Goal: Task Accomplishment & Management: Manage account settings

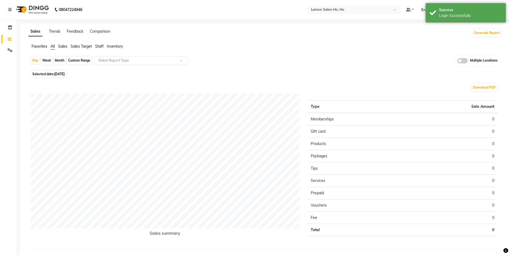
click at [400, 10] on span at bounding box center [396, 11] width 7 height 5
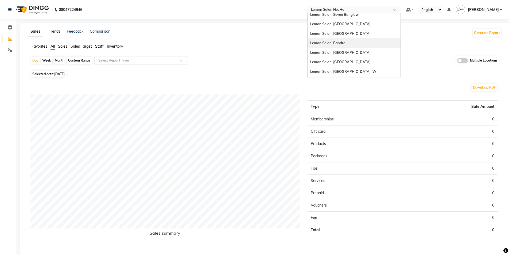
scroll to position [50, 0]
click at [346, 72] on span "Lemon Salon, [GEOGRAPHIC_DATA]" at bounding box center [340, 72] width 60 height 4
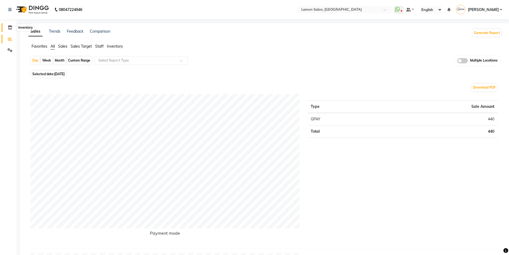
click at [9, 27] on icon at bounding box center [10, 27] width 5 height 4
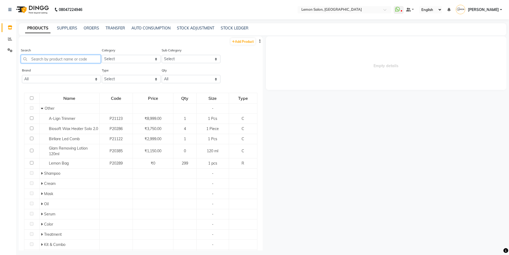
click at [59, 59] on input "text" at bounding box center [61, 59] width 80 height 8
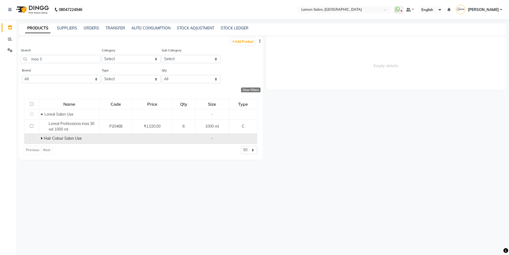
click at [41, 138] on icon at bounding box center [42, 138] width 2 height 4
click at [49, 56] on input "inoa 3" at bounding box center [61, 59] width 80 height 8
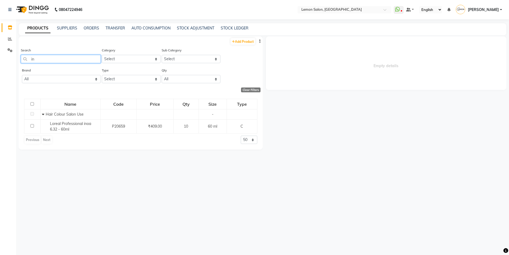
type input "i"
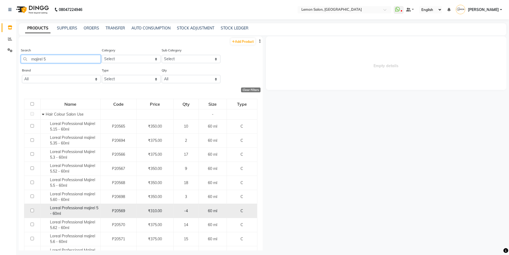
click at [51, 57] on input "majirel 5" at bounding box center [61, 59] width 80 height 8
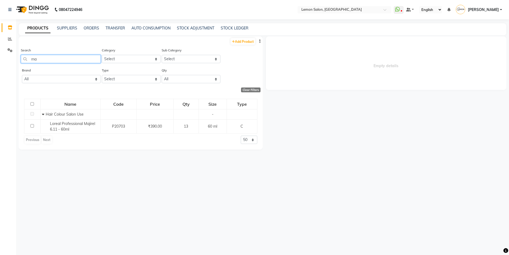
type input "m"
type input "c"
type input "h"
type input "g"
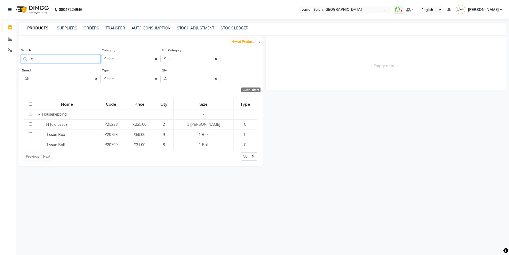
type input "t"
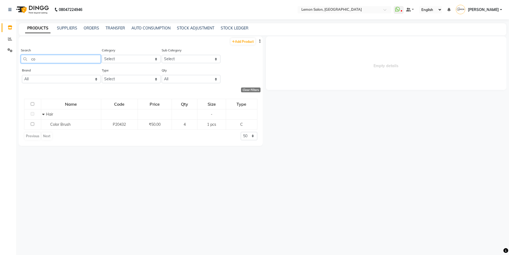
type input "c"
type input "t"
type input "r"
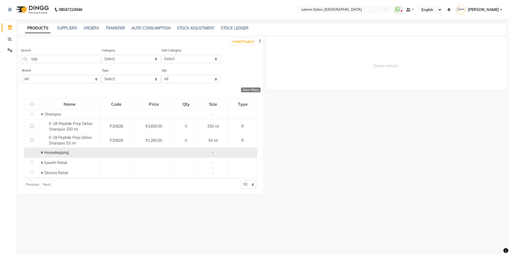
click at [42, 153] on icon at bounding box center [42, 152] width 2 height 4
click at [43, 55] on input "tide" at bounding box center [61, 59] width 80 height 8
type input "t"
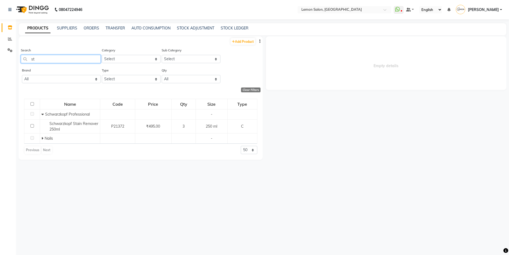
type input "s"
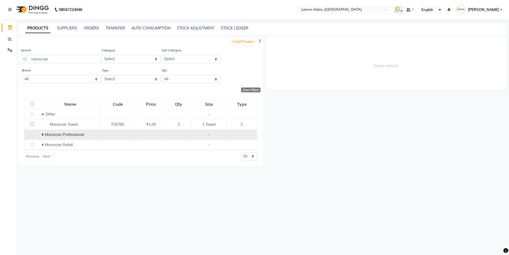
click at [43, 135] on icon at bounding box center [43, 134] width 2 height 4
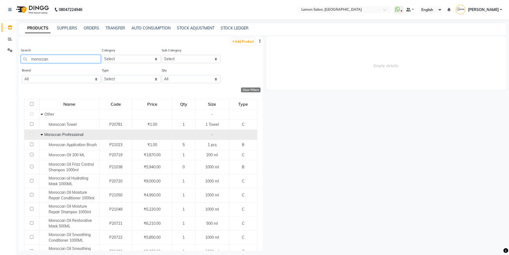
click at [63, 60] on input "moroccan" at bounding box center [61, 59] width 80 height 8
type input "m"
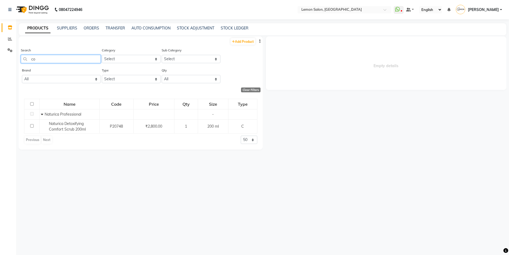
type input "c"
type input "m"
type input "i"
type input "b"
type input "i"
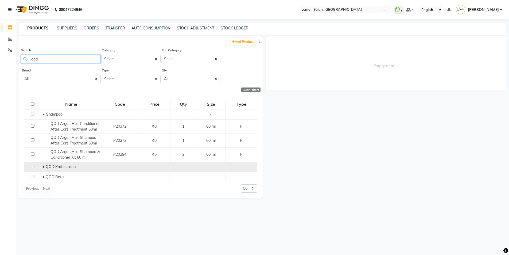
type input "qod"
click at [45, 169] on span at bounding box center [43, 166] width 3 height 5
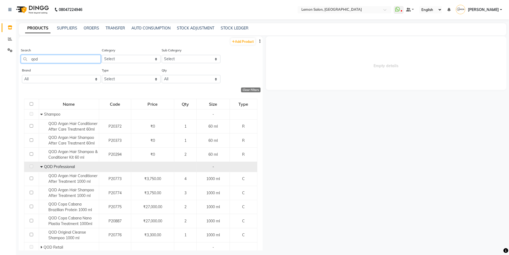
drag, startPoint x: 42, startPoint y: 58, endPoint x: 27, endPoint y: 60, distance: 15.4
click at [26, 60] on input "qod" at bounding box center [61, 59] width 80 height 8
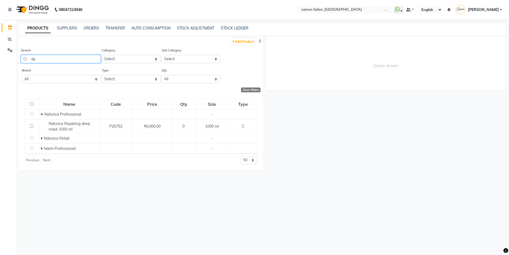
type input "d"
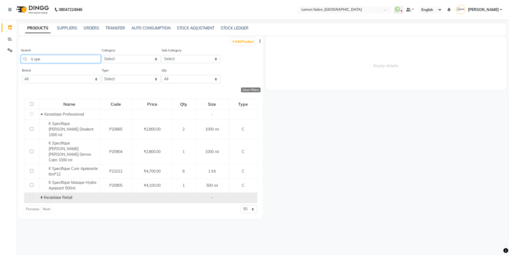
type input "k spe"
click at [41, 195] on icon at bounding box center [42, 197] width 2 height 4
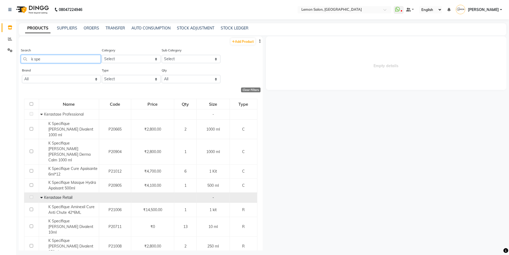
drag, startPoint x: 42, startPoint y: 59, endPoint x: 23, endPoint y: 60, distance: 19.0
click at [23, 60] on input "k spe" at bounding box center [61, 59] width 80 height 8
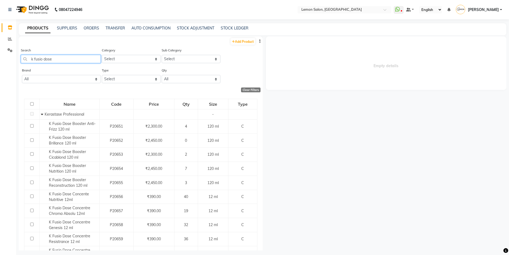
drag, startPoint x: 57, startPoint y: 59, endPoint x: 33, endPoint y: 60, distance: 24.4
click at [33, 60] on input "k fusio dose" at bounding box center [61, 59] width 80 height 8
type input "k"
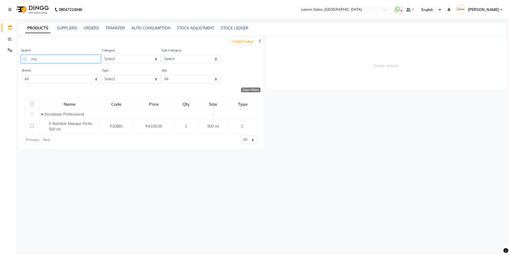
type input "m"
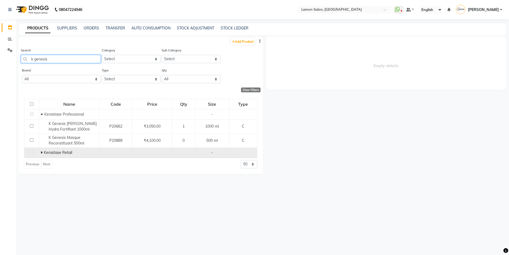
type input "k genesis"
click at [41, 153] on icon at bounding box center [42, 152] width 2 height 4
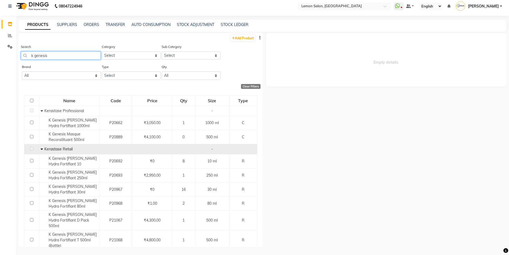
drag, startPoint x: 53, startPoint y: 57, endPoint x: 23, endPoint y: 57, distance: 29.9
click at [22, 58] on input "k genesis" at bounding box center [61, 55] width 80 height 8
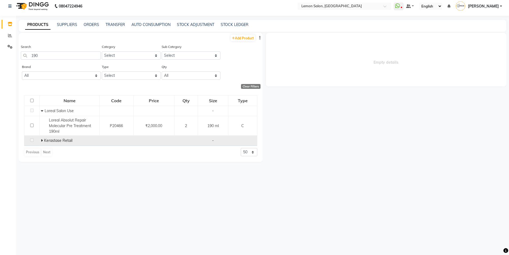
click at [42, 140] on icon at bounding box center [42, 140] width 2 height 4
click at [43, 56] on input "190" at bounding box center [61, 55] width 80 height 8
type input "1"
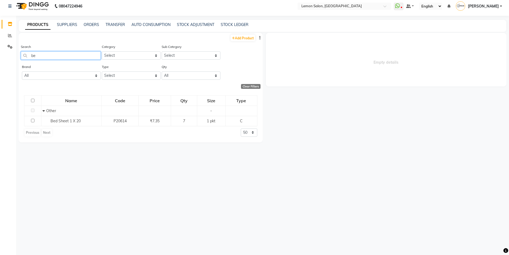
type input "b"
type input "towel"
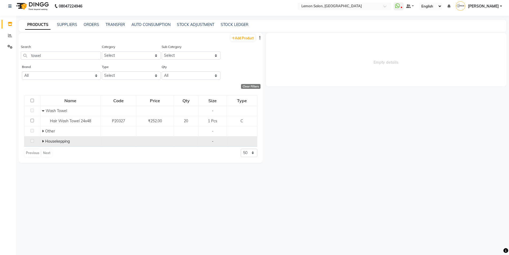
click at [42, 141] on icon at bounding box center [43, 141] width 2 height 4
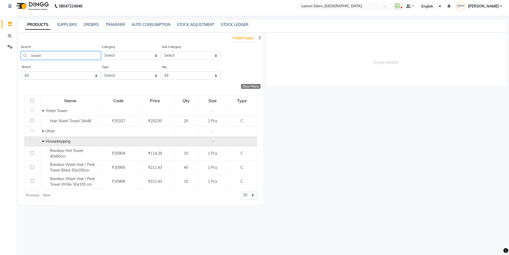
drag, startPoint x: 44, startPoint y: 54, endPoint x: 47, endPoint y: 54, distance: 3.6
click at [19, 58] on div "Search towel Category Select Hair Skin Makeup Personal Care Appliances [PERSON_…" at bounding box center [141, 54] width 244 height 20
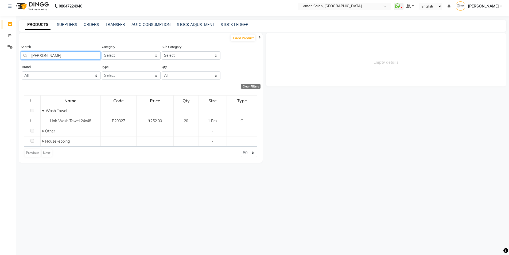
type input "towel"
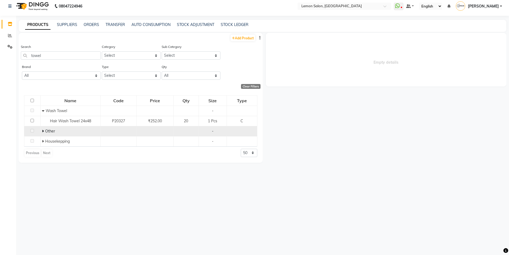
click at [42, 130] on icon at bounding box center [43, 131] width 2 height 4
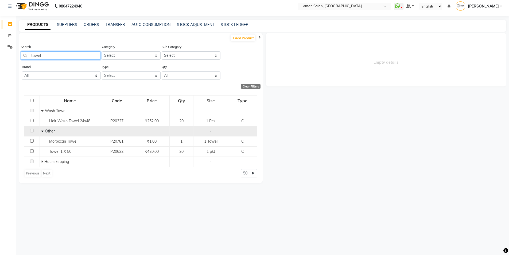
drag, startPoint x: 45, startPoint y: 54, endPoint x: 30, endPoint y: 56, distance: 15.3
click at [30, 56] on input "towel" at bounding box center [61, 55] width 80 height 8
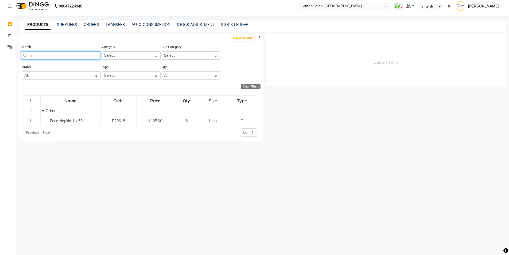
type input "n"
type input "g"
type input "v"
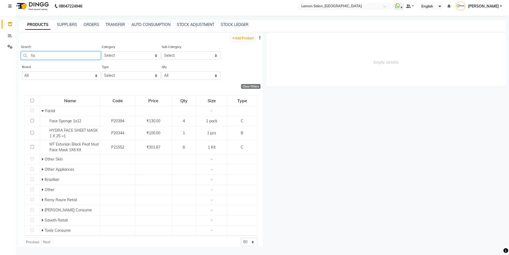
type input "f"
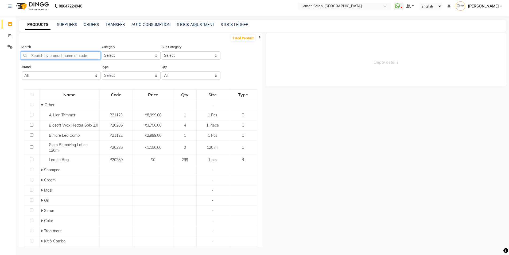
type input "e"
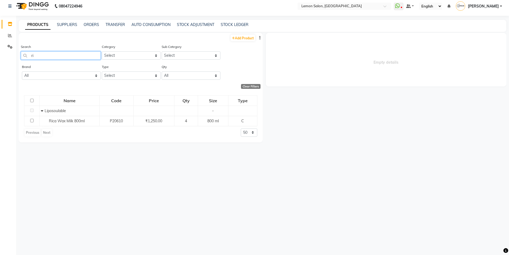
type input "r"
type input "b"
type input "e"
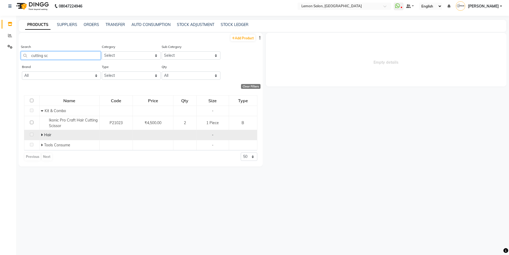
type input "cutting sc"
click at [41, 134] on icon at bounding box center [42, 135] width 2 height 4
drag, startPoint x: 49, startPoint y: 56, endPoint x: 29, endPoint y: 57, distance: 19.8
click at [29, 57] on input "cutting sc" at bounding box center [61, 55] width 80 height 8
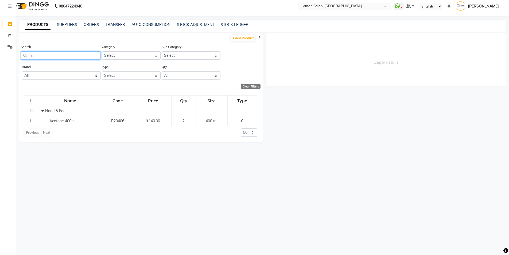
type input "a"
type input "w"
type input "t"
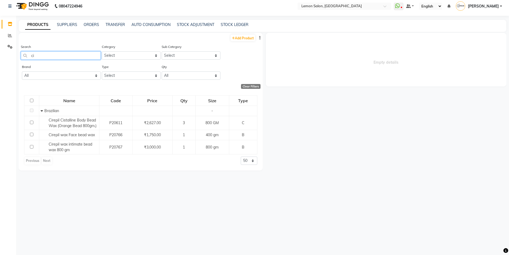
type input "c"
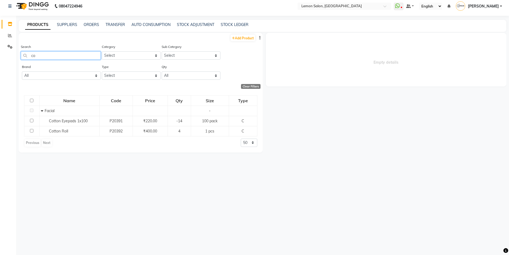
type input "c"
type input "h"
type input "t"
type input "3"
type input "r"
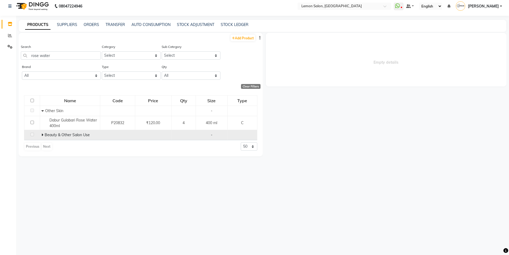
click at [41, 134] on td "Beauty & Other Salon Use" at bounding box center [70, 135] width 60 height 10
click at [42, 134] on icon at bounding box center [42, 135] width 2 height 4
drag, startPoint x: 53, startPoint y: 56, endPoint x: 33, endPoint y: 59, distance: 19.9
click at [33, 59] on input "rose water" at bounding box center [61, 55] width 80 height 8
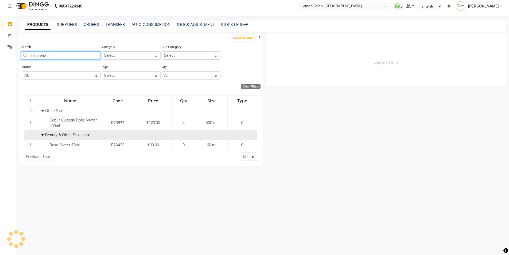
type input "r"
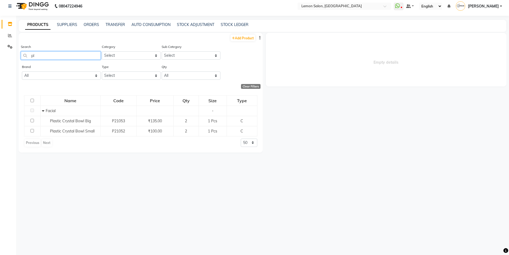
type input "p"
type input "g"
type input "e"
type input "b"
type input "n"
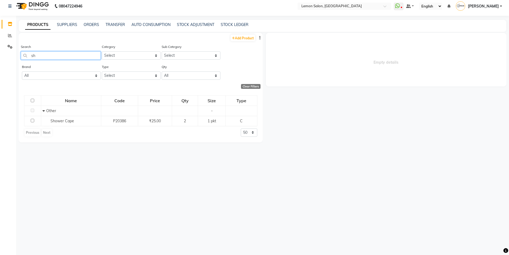
type input "s"
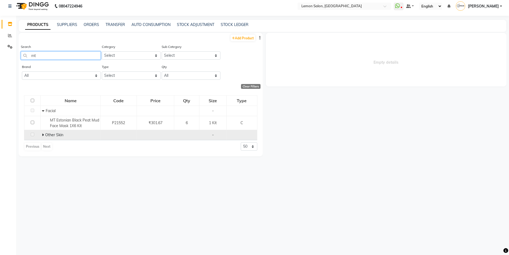
type input "mt"
click at [43, 134] on icon at bounding box center [43, 135] width 2 height 4
drag, startPoint x: 41, startPoint y: 54, endPoint x: 34, endPoint y: 56, distance: 7.3
click at [29, 58] on input "mt" at bounding box center [61, 55] width 80 height 8
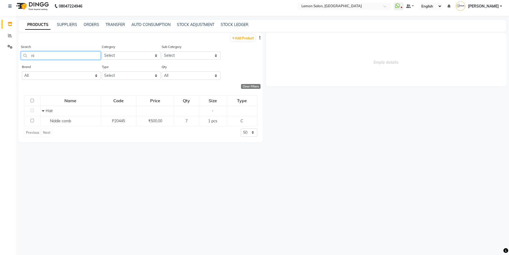
type input "n"
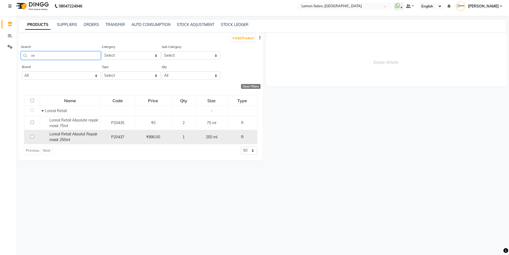
type input "r"
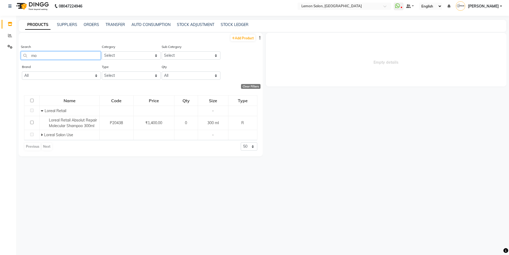
type input "m"
type input "i"
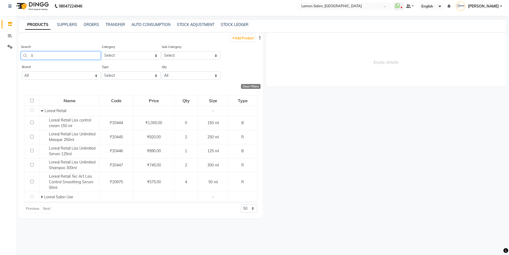
type input "l"
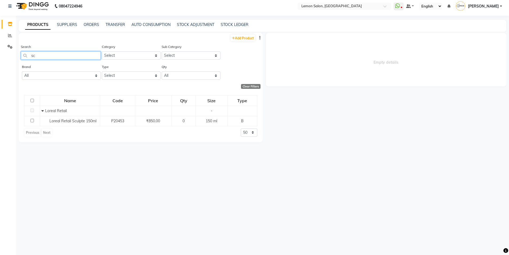
type input "s"
type input "d"
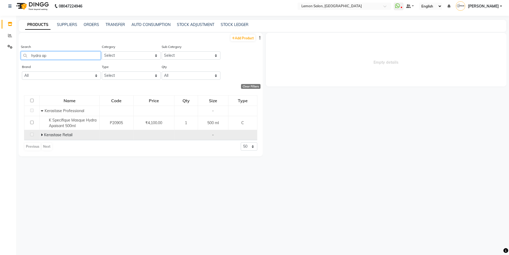
type input "hydra ap"
click at [41, 134] on icon at bounding box center [42, 135] width 2 height 4
drag, startPoint x: 52, startPoint y: 55, endPoint x: 26, endPoint y: 57, distance: 26.3
click at [18, 60] on main "PRODUCTS SUPPLIERS ORDERS TRANSFER AUTO CONSUMPTION STOCK ADJUSTMENT STOCK LEDG…" at bounding box center [262, 137] width 493 height 235
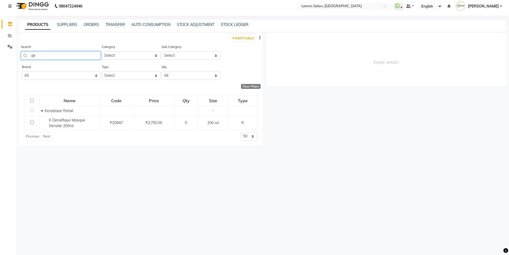
type input "d"
type input "g"
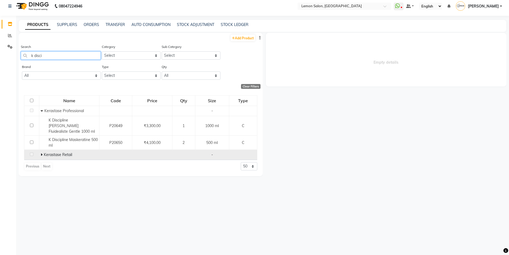
type input "k disci"
click at [40, 150] on td "Kerastase Retail" at bounding box center [69, 155] width 60 height 10
click at [41, 153] on icon at bounding box center [42, 155] width 2 height 4
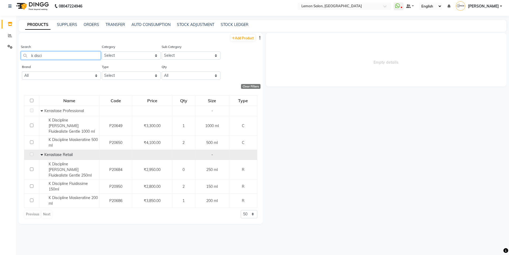
drag, startPoint x: 43, startPoint y: 55, endPoint x: 50, endPoint y: 55, distance: 6.4
click at [27, 55] on input "k disci" at bounding box center [61, 55] width 80 height 8
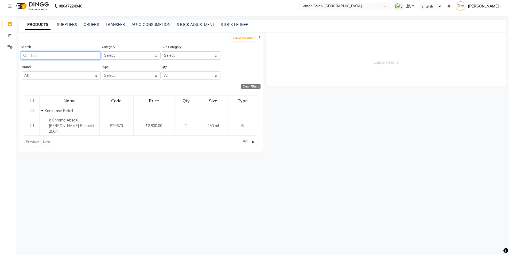
type input "b"
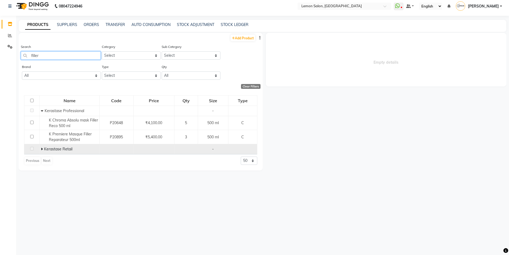
type input "filler"
click at [42, 149] on icon at bounding box center [42, 149] width 2 height 4
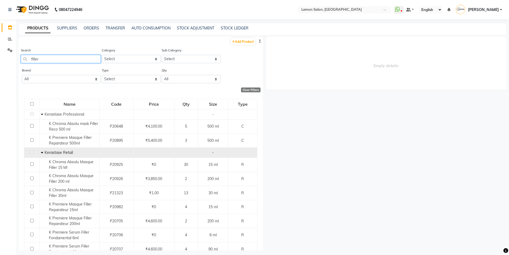
drag, startPoint x: 41, startPoint y: 59, endPoint x: 34, endPoint y: 59, distance: 7.2
click at [27, 59] on input "filler" at bounding box center [61, 59] width 80 height 8
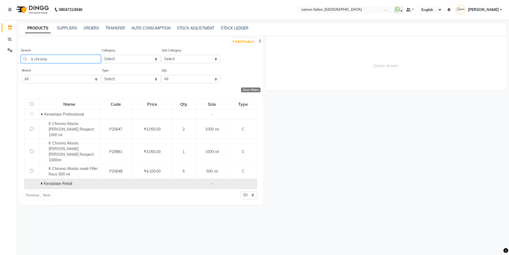
type input "k chroma"
click at [41, 181] on icon at bounding box center [42, 183] width 2 height 4
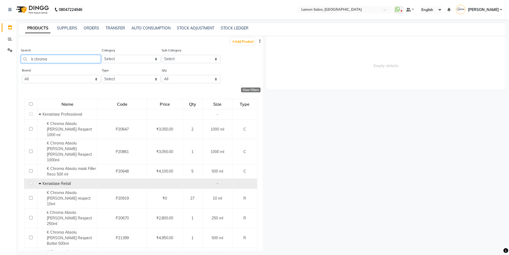
drag, startPoint x: 48, startPoint y: 59, endPoint x: 25, endPoint y: 60, distance: 22.7
click at [25, 60] on input "k chroma" at bounding box center [61, 59] width 80 height 8
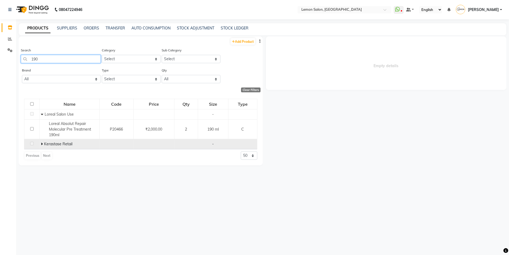
type input "190"
click at [40, 144] on td "Kerastase Retail" at bounding box center [70, 144] width 60 height 10
click at [42, 144] on icon at bounding box center [42, 144] width 2 height 4
drag, startPoint x: 40, startPoint y: 58, endPoint x: 27, endPoint y: 62, distance: 13.6
click at [27, 62] on input "190" at bounding box center [61, 59] width 80 height 8
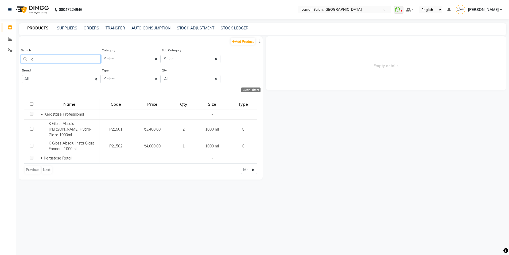
type input "g"
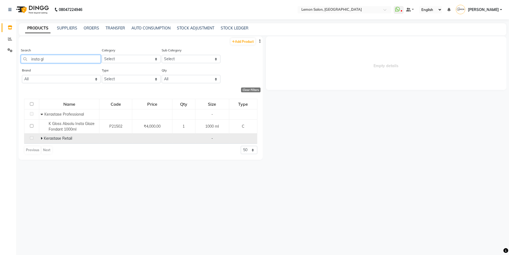
type input "insta gl"
click at [41, 137] on icon at bounding box center [42, 138] width 2 height 4
drag, startPoint x: 47, startPoint y: 59, endPoint x: 29, endPoint y: 57, distance: 17.9
click at [21, 59] on input "insta gl" at bounding box center [61, 59] width 80 height 8
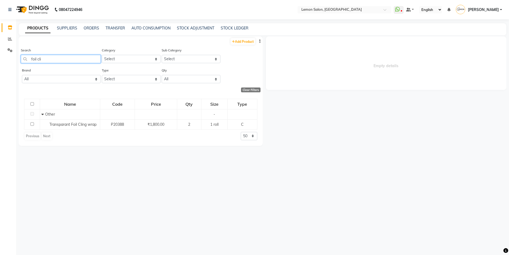
type input "foil cli"
click at [391, 8] on div at bounding box center [344, 9] width 93 height 5
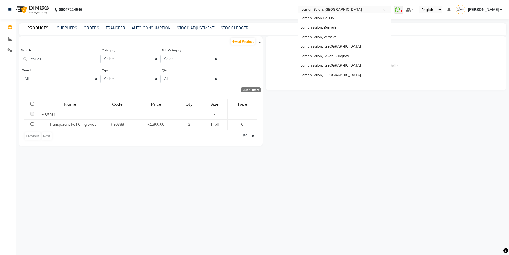
scroll to position [50, 0]
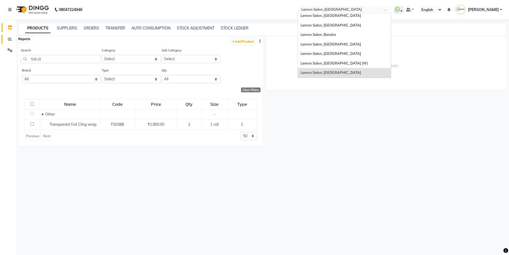
click at [11, 37] on icon at bounding box center [10, 39] width 4 height 4
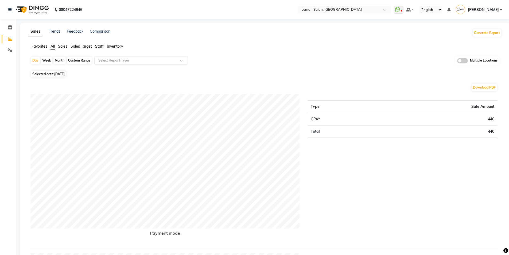
click at [59, 59] on div "Month" at bounding box center [59, 60] width 12 height 7
select select "9"
select select "2025"
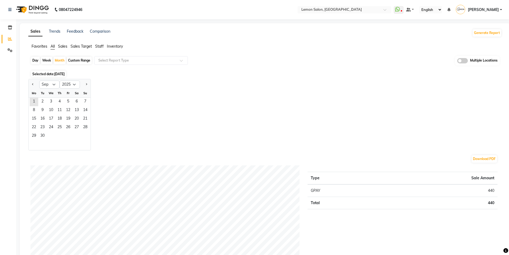
click at [80, 59] on div "Custom Range" at bounding box center [79, 60] width 25 height 7
select select "9"
select select "2025"
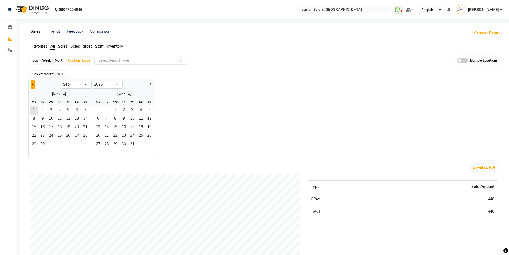
click at [34, 86] on button "Previous month" at bounding box center [33, 84] width 4 height 9
select select "8"
click at [84, 144] on span "31" at bounding box center [85, 144] width 9 height 9
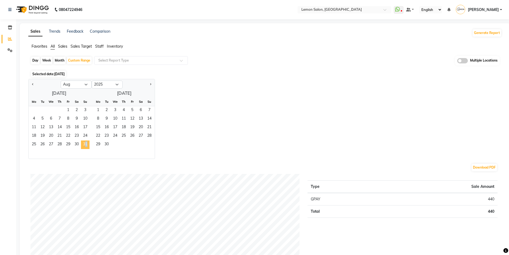
click at [84, 144] on span "31" at bounding box center [85, 144] width 9 height 9
click at [60, 60] on div "Month" at bounding box center [59, 60] width 12 height 7
select select "8"
select select "2025"
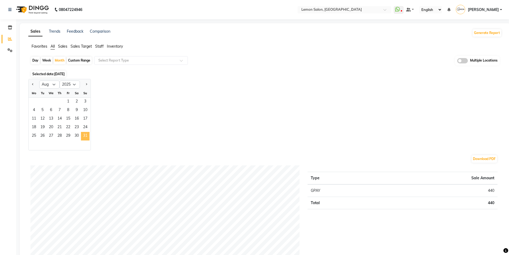
click at [83, 134] on span "31" at bounding box center [85, 136] width 9 height 9
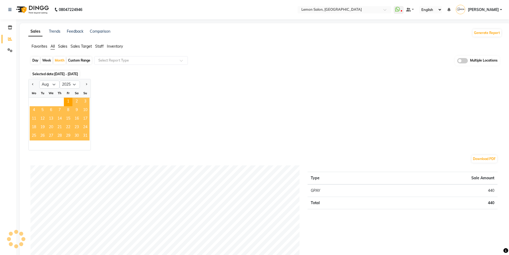
click at [83, 133] on span "31" at bounding box center [85, 136] width 9 height 9
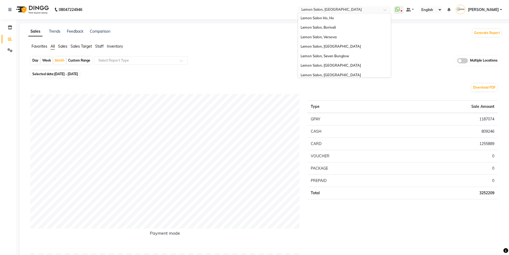
click at [391, 9] on div at bounding box center [344, 9] width 93 height 5
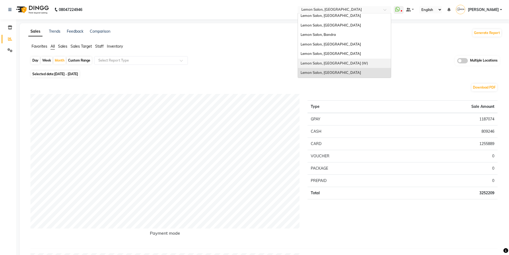
click at [348, 62] on span "Lemon Salon, [GEOGRAPHIC_DATA] (W)" at bounding box center [334, 63] width 67 height 4
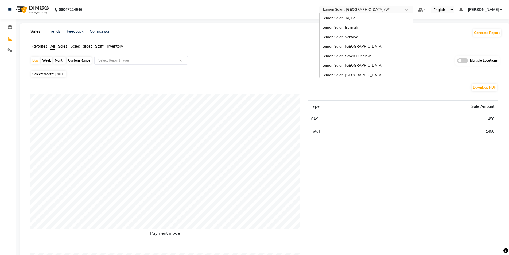
click at [413, 8] on div at bounding box center [365, 9] width 93 height 5
click at [371, 56] on span "Lemon Salon, Seven Bunglow" at bounding box center [346, 56] width 48 height 4
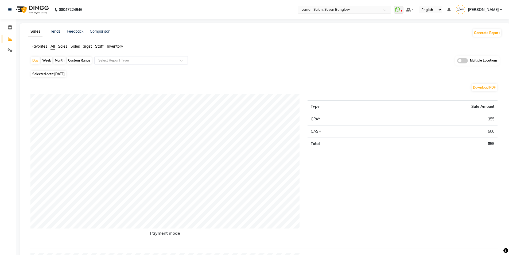
click at [391, 7] on div "Select Location × Lemon Salon, Seven Bunglow" at bounding box center [344, 9] width 93 height 7
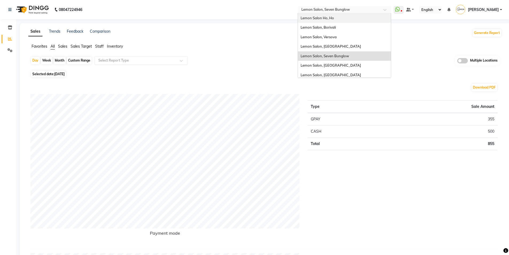
click at [345, 18] on div "Lemon Salon Ho, Ho" at bounding box center [344, 18] width 93 height 10
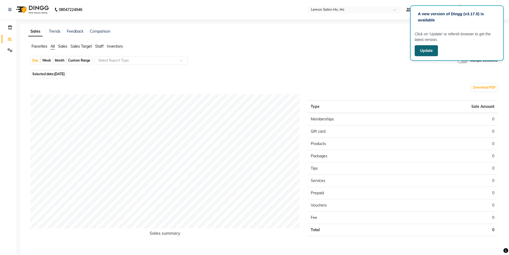
click at [427, 51] on button "Update" at bounding box center [426, 50] width 23 height 11
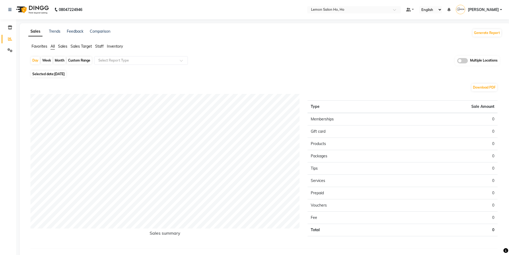
click at [500, 9] on link "[PERSON_NAME]" at bounding box center [479, 9] width 46 height 9
click at [483, 36] on link "Sign out" at bounding box center [474, 38] width 49 height 8
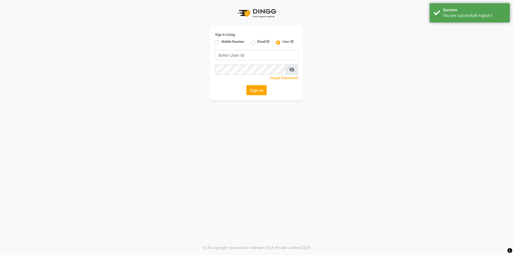
click at [221, 43] on label "Mobile Number" at bounding box center [232, 42] width 23 height 6
click at [221, 43] on input "Mobile Number" at bounding box center [222, 40] width 3 height 3
radio input "true"
radio input "false"
click at [282, 53] on input "Username" at bounding box center [265, 55] width 65 height 10
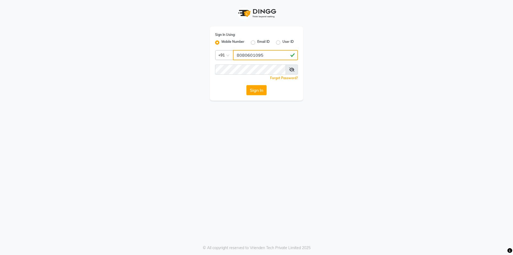
type input "8080601095"
click at [246, 85] on button "Sign In" at bounding box center [256, 90] width 20 height 10
